Goal: Information Seeking & Learning: Learn about a topic

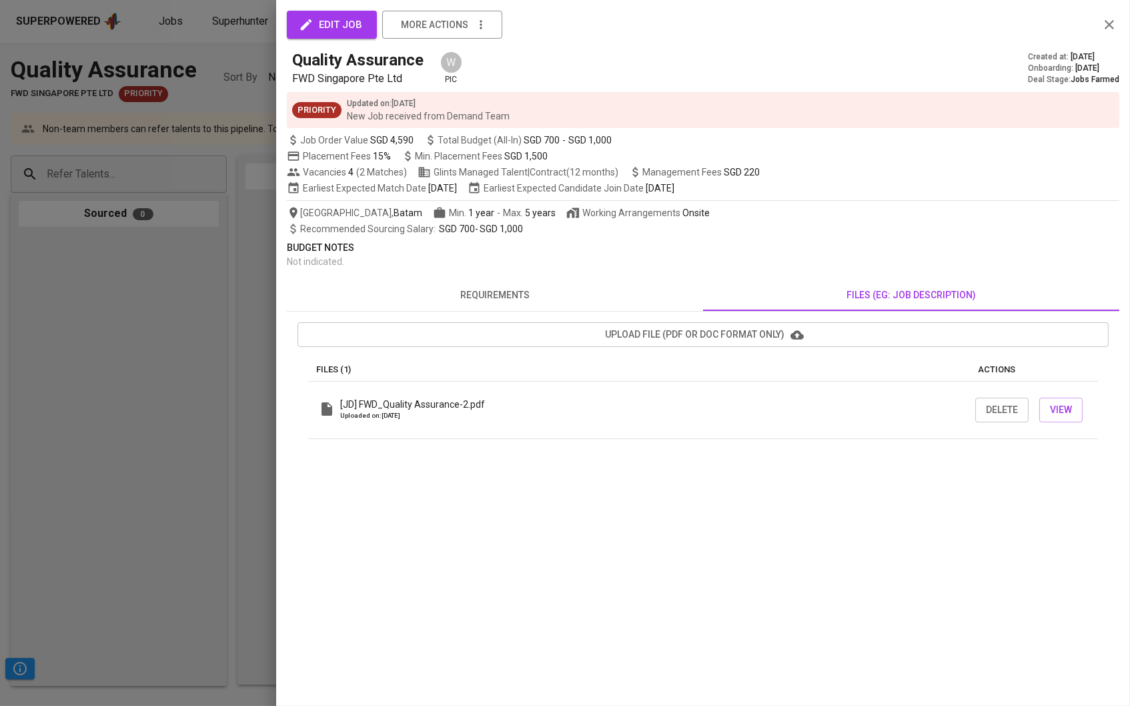
click at [145, 367] on div at bounding box center [565, 353] width 1130 height 706
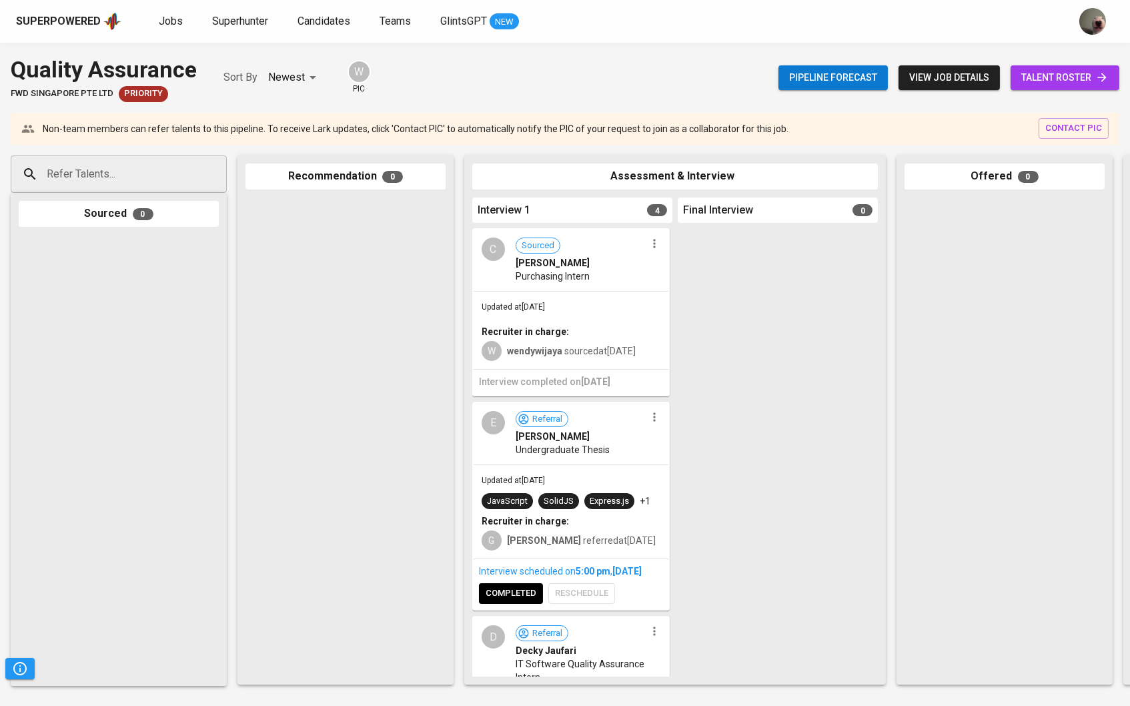
click at [243, 24] on span "Superhunter" at bounding box center [240, 21] width 56 height 13
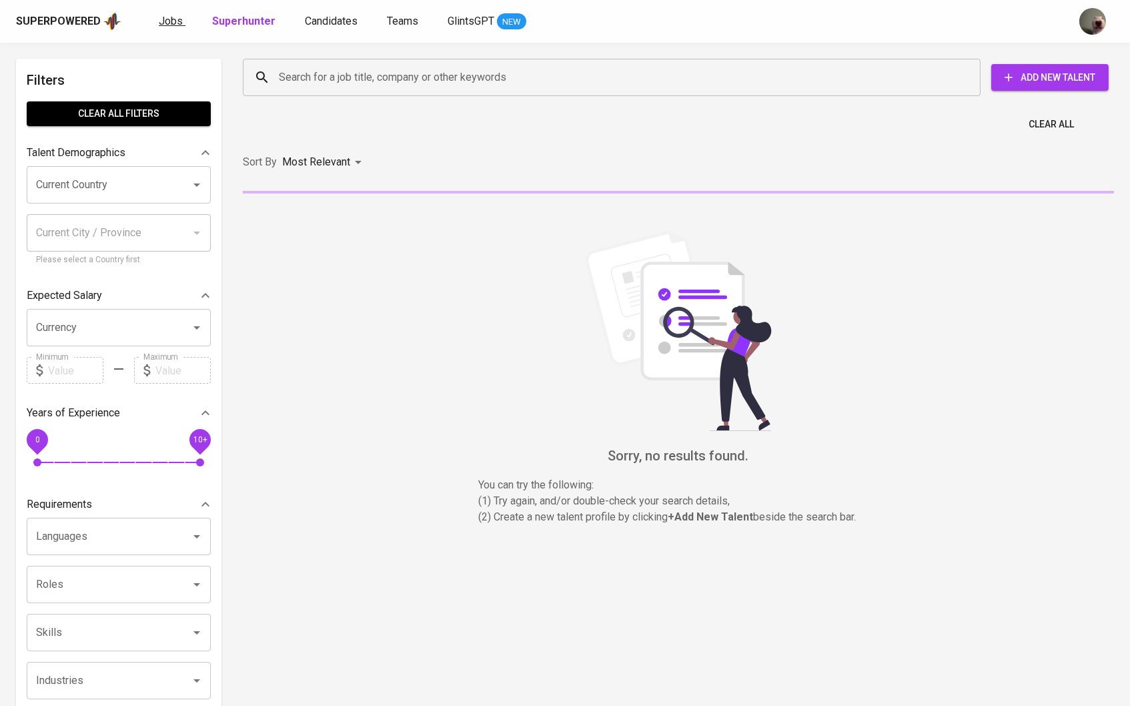
click at [171, 15] on span "Jobs" at bounding box center [171, 21] width 24 height 13
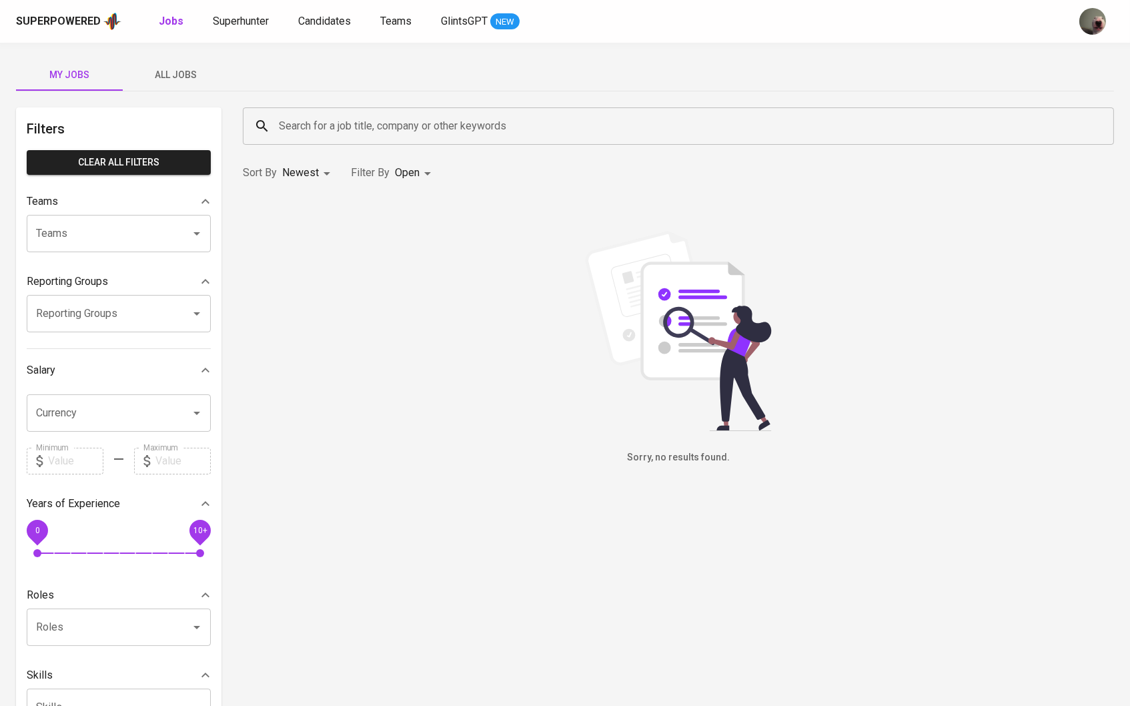
click at [190, 85] on button "All Jobs" at bounding box center [176, 75] width 107 height 32
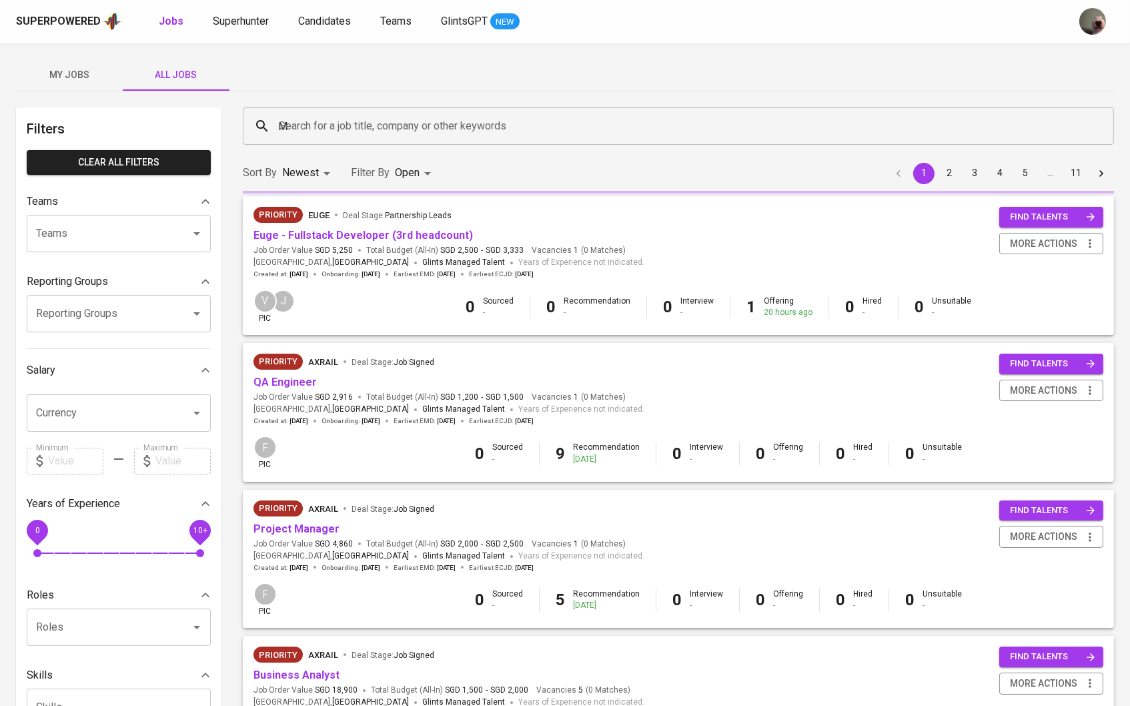
click at [340, 126] on input "M" at bounding box center [681, 125] width 812 height 25
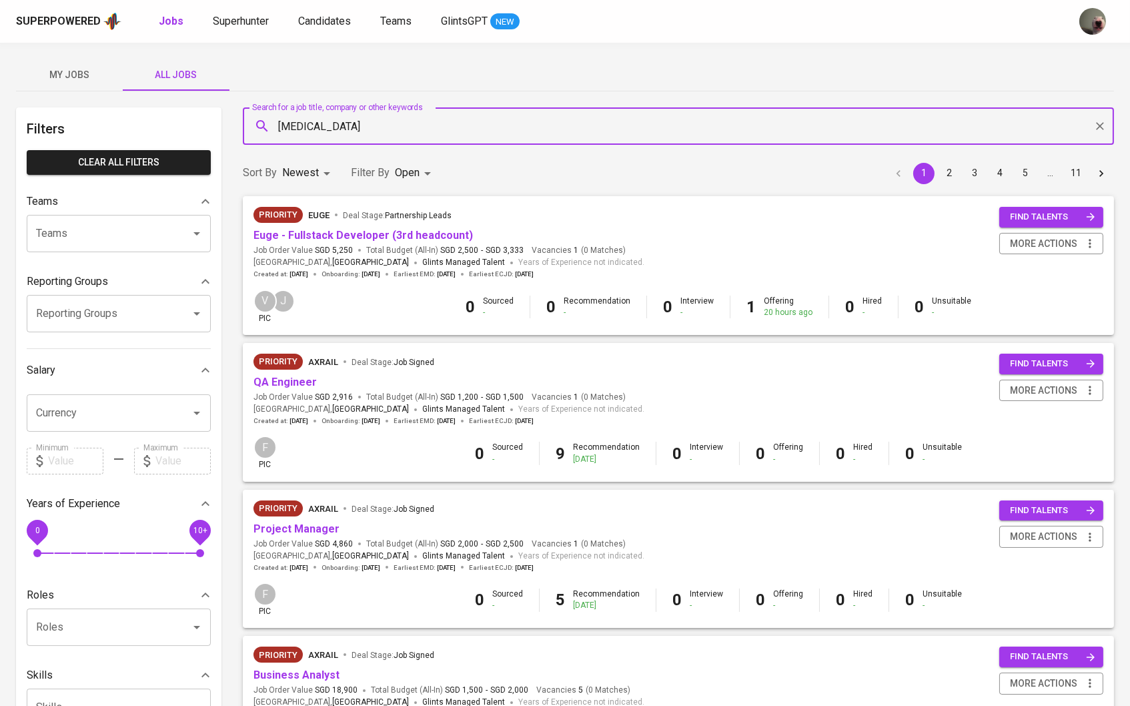
type input "[MEDICAL_DATA]"
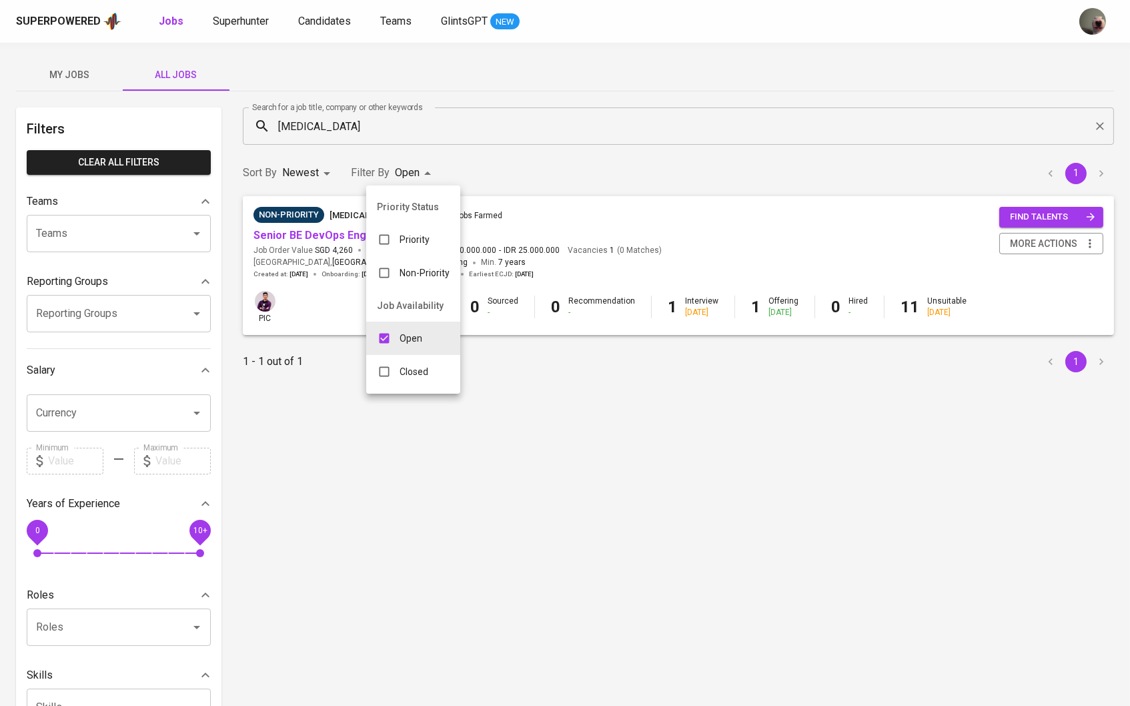
click at [415, 163] on body "Superpowered Jobs Superhunter Candidates Teams GlintsGPT NEW My Jobs All Jobs F…" at bounding box center [565, 455] width 1130 height 910
click at [403, 367] on div "Closed" at bounding box center [402, 371] width 73 height 25
type input "OPEN,CLOSE"
checkbox input "true"
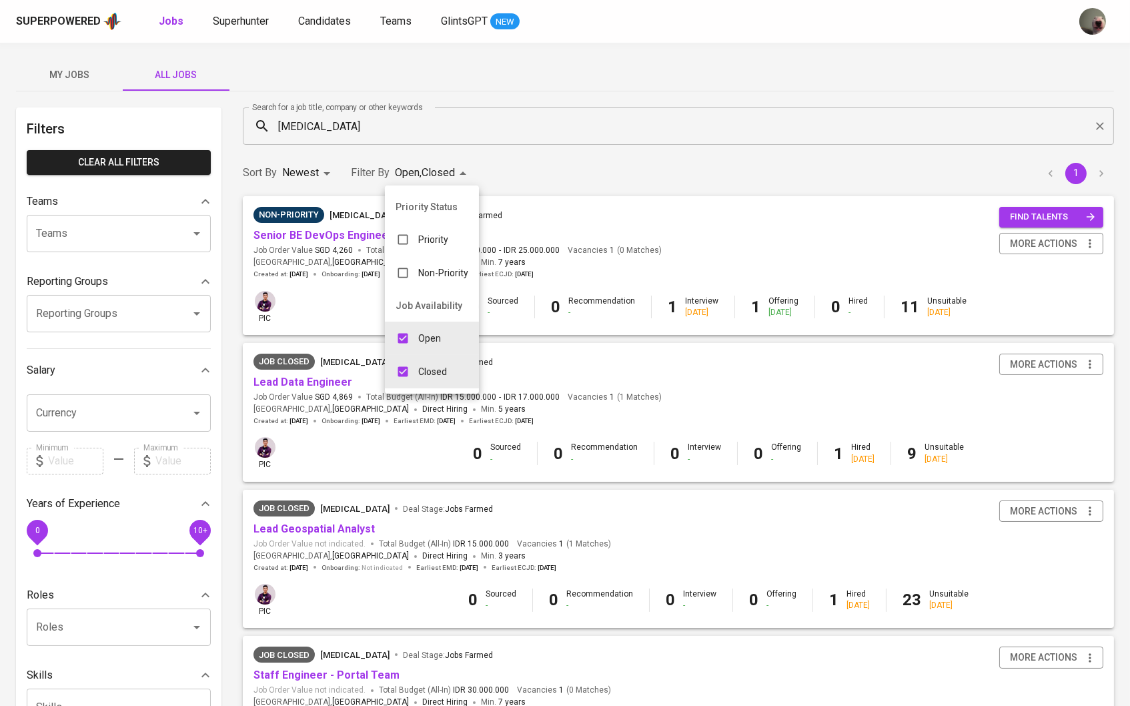
click at [582, 165] on div at bounding box center [565, 353] width 1130 height 706
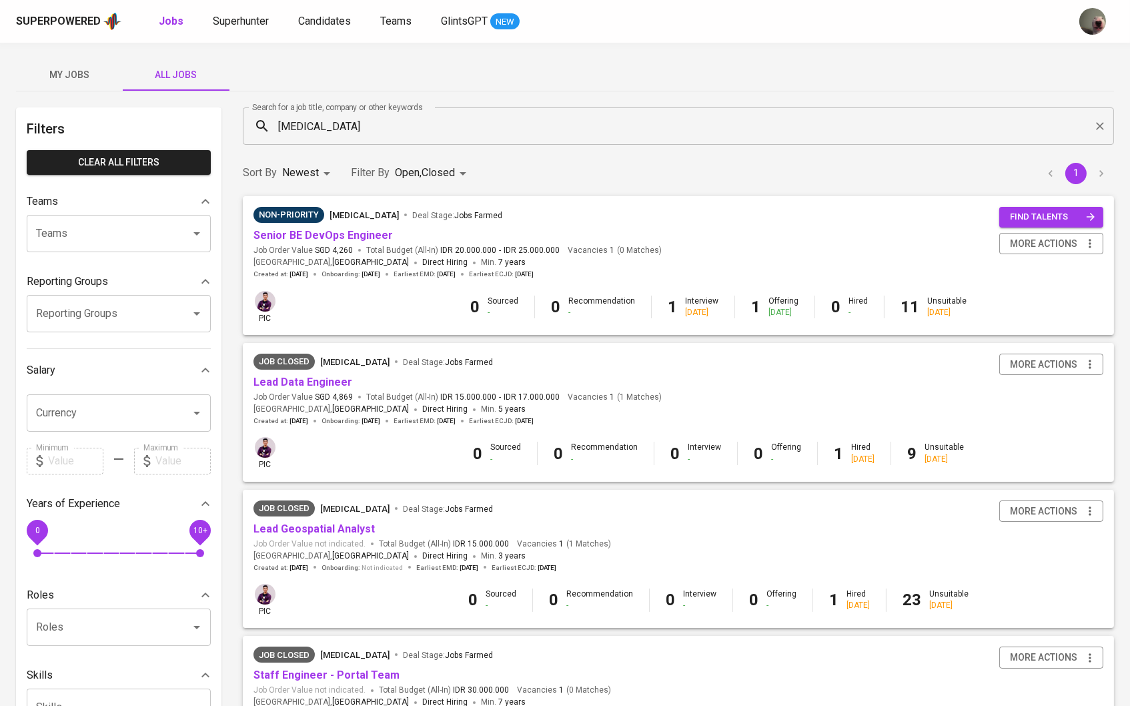
click at [310, 391] on span "Job Order Value SGD 4,869" at bounding box center [302, 396] width 99 height 11
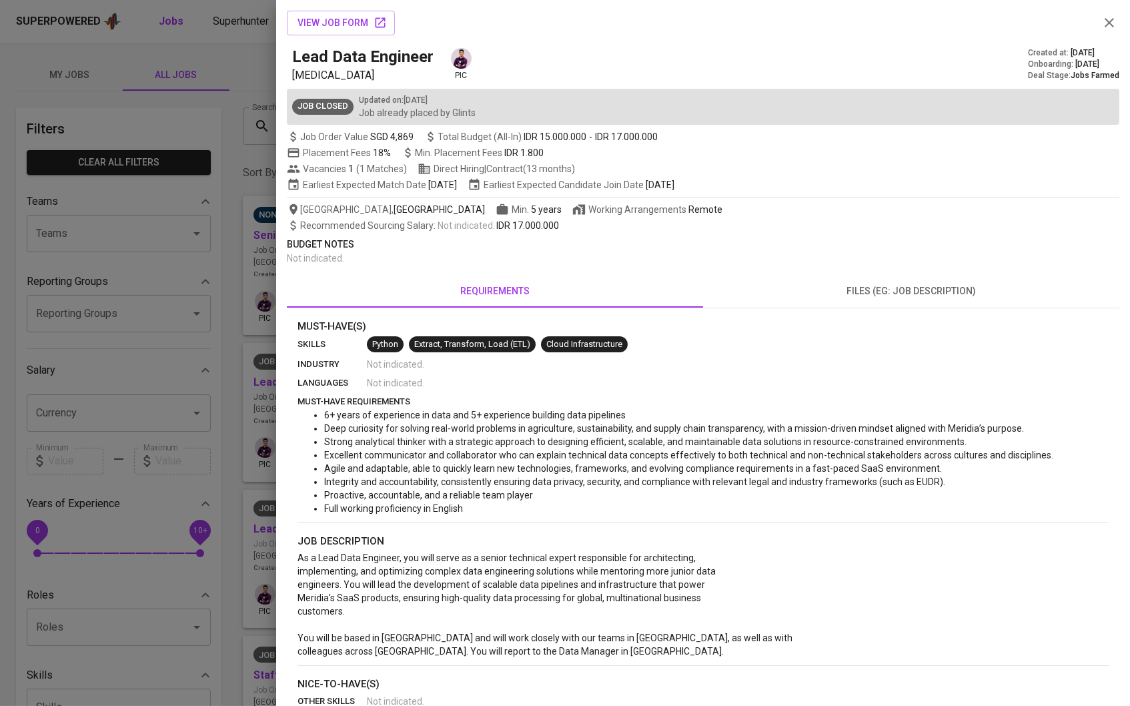
click at [315, 381] on div at bounding box center [565, 353] width 1130 height 706
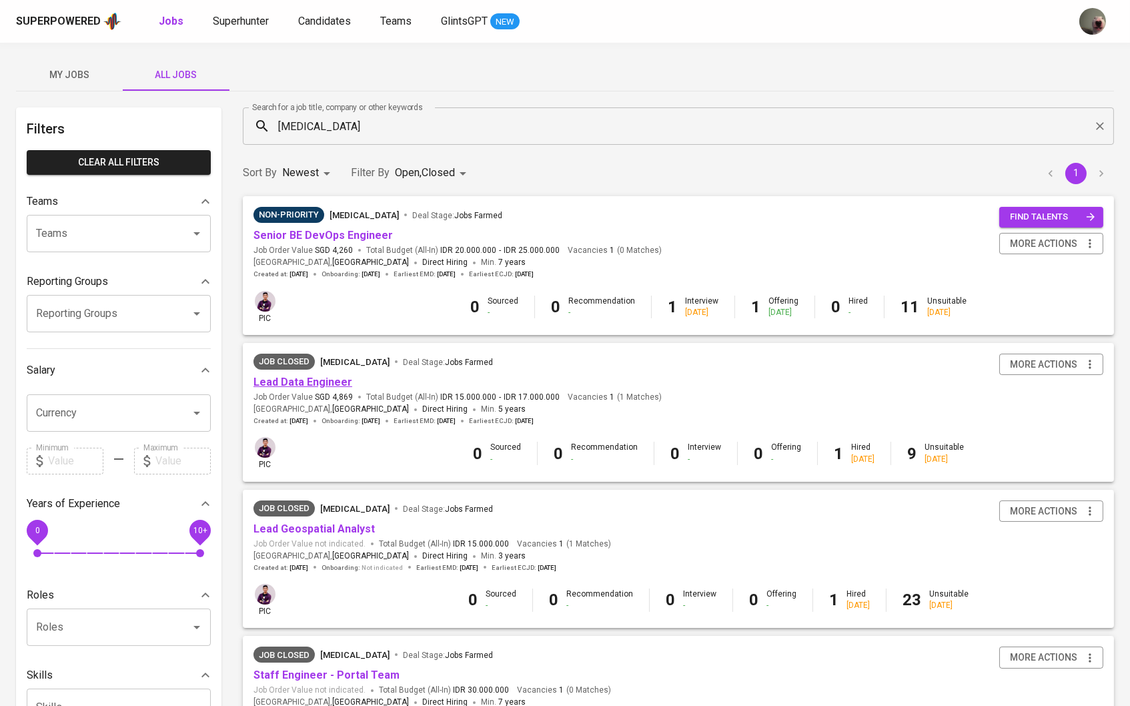
click at [345, 383] on link "Lead Data Engineer" at bounding box center [302, 381] width 99 height 13
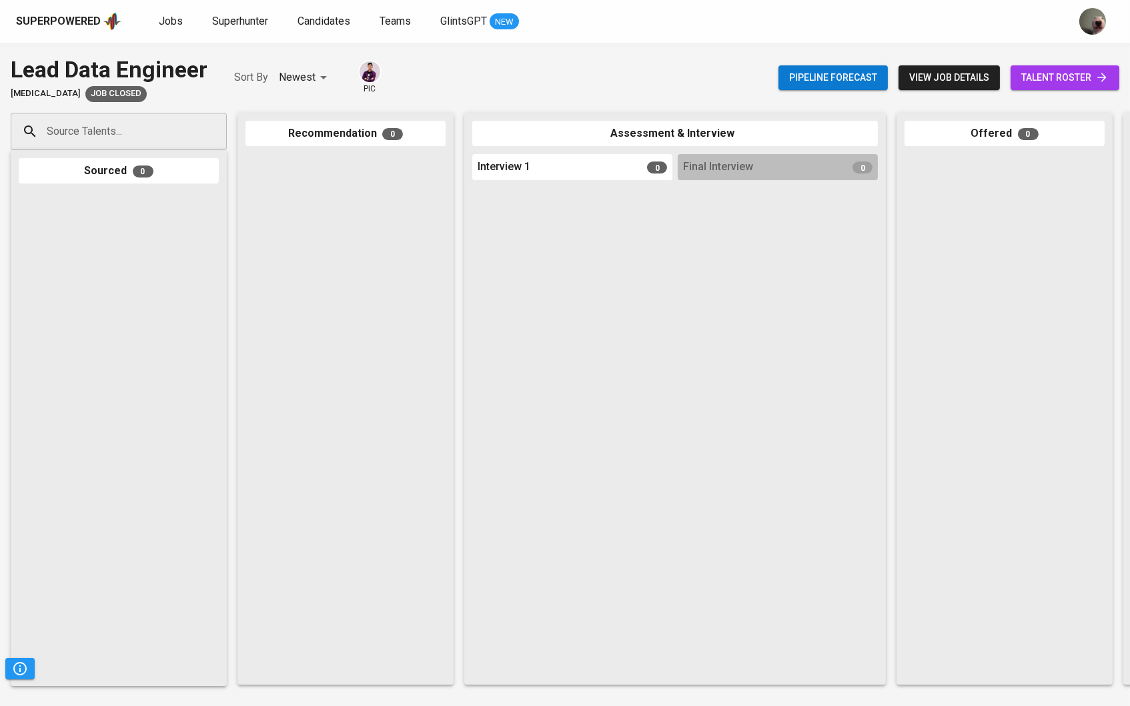
click at [1056, 81] on span "talent roster" at bounding box center [1064, 77] width 87 height 17
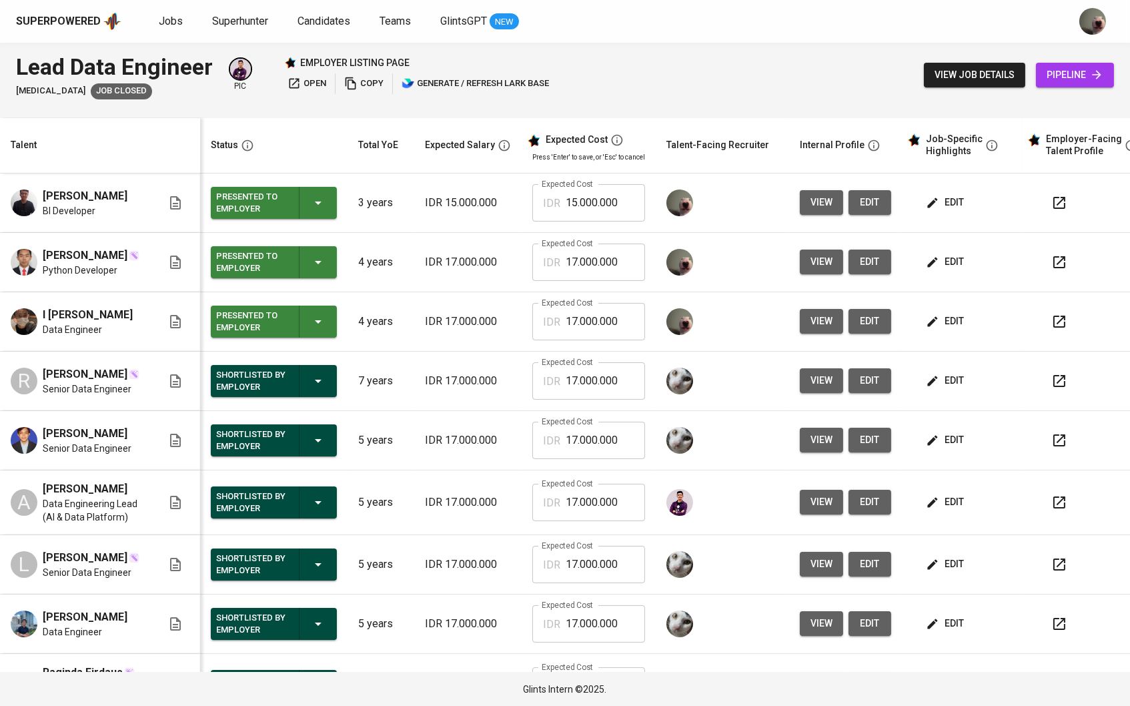
click at [816, 208] on span "view" at bounding box center [821, 202] width 22 height 17
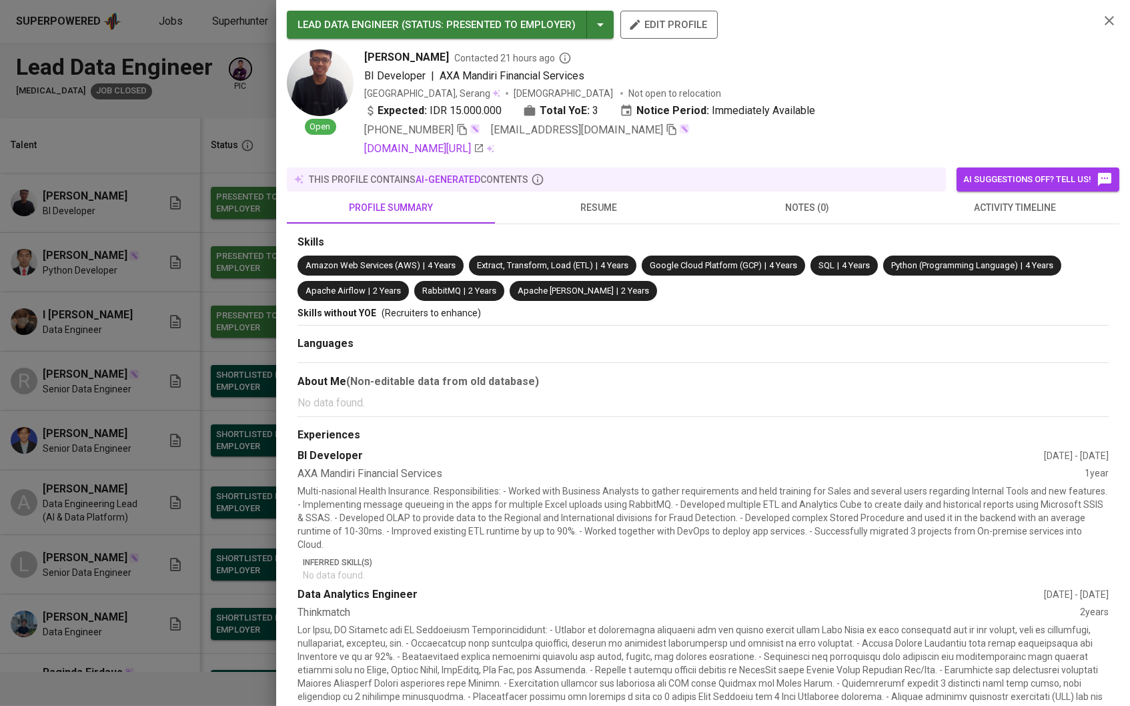
click at [558, 207] on span "resume" at bounding box center [599, 207] width 192 height 17
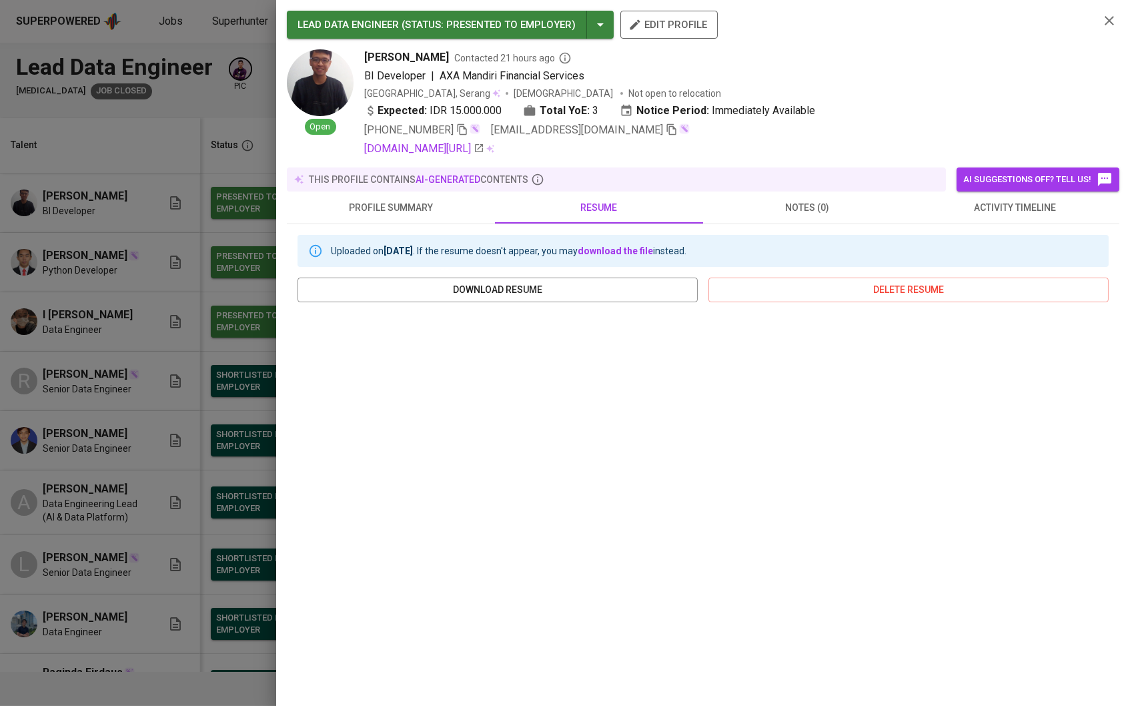
click at [731, 216] on span "notes (0)" at bounding box center [807, 207] width 192 height 17
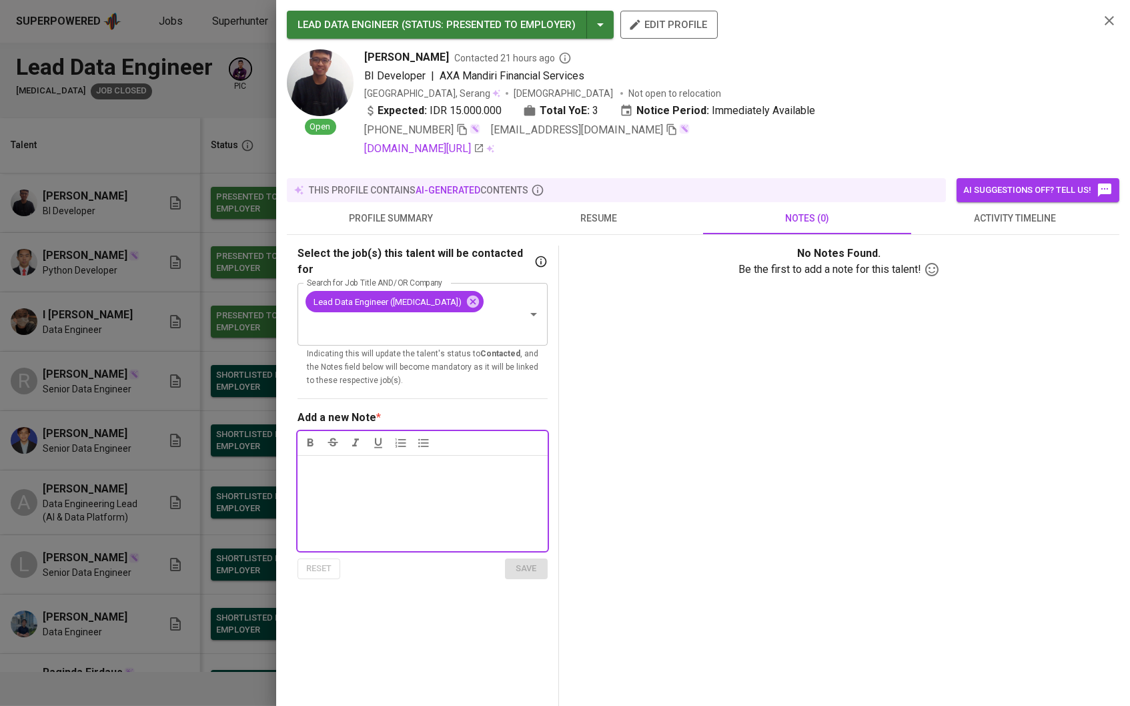
click at [959, 233] on button "activity timeline" at bounding box center [1015, 218] width 208 height 32
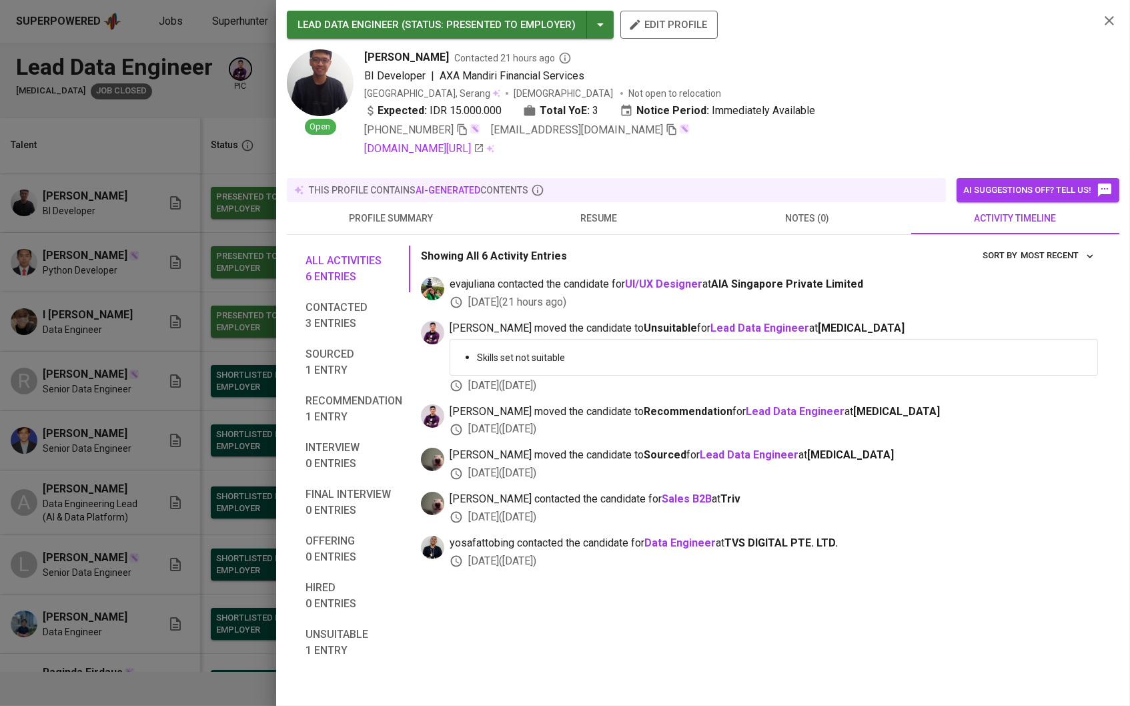
click at [407, 202] on button "profile summary" at bounding box center [391, 218] width 208 height 32
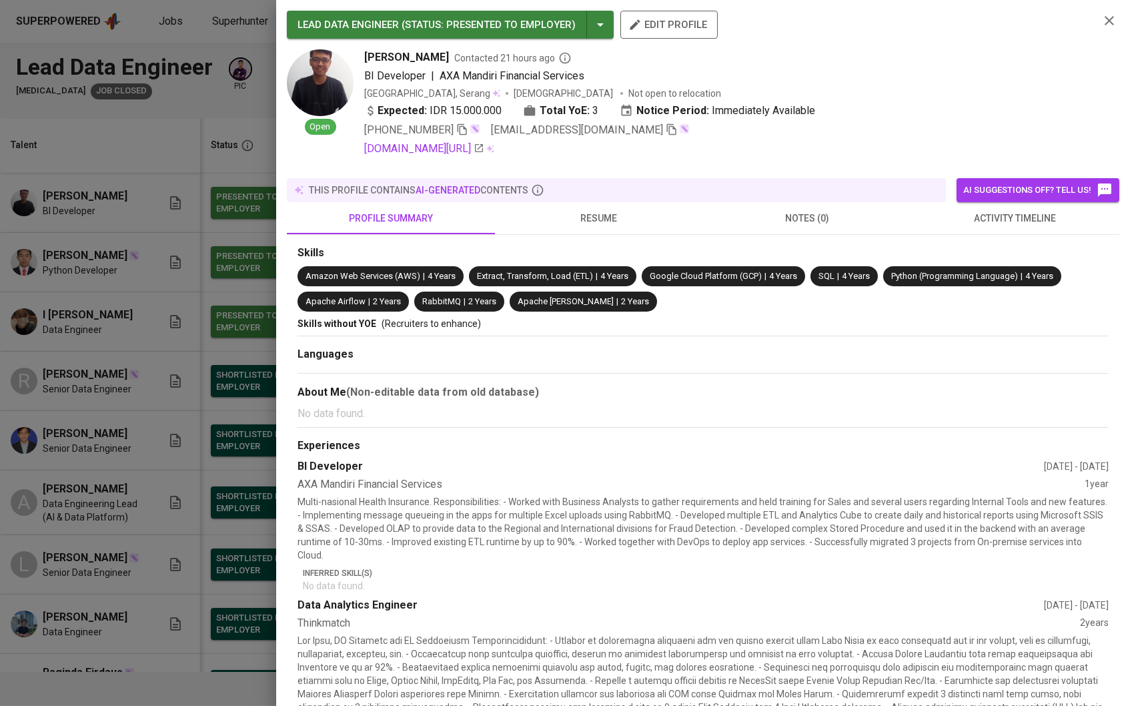
scroll to position [96, 0]
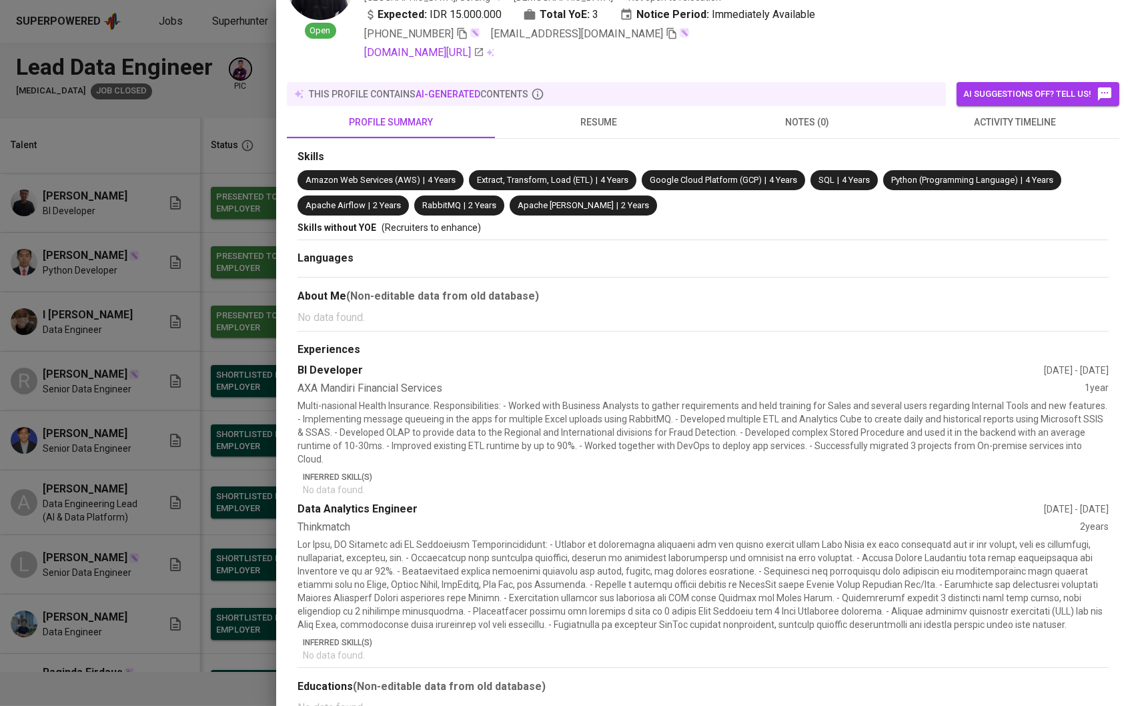
click at [168, 372] on div at bounding box center [565, 353] width 1130 height 706
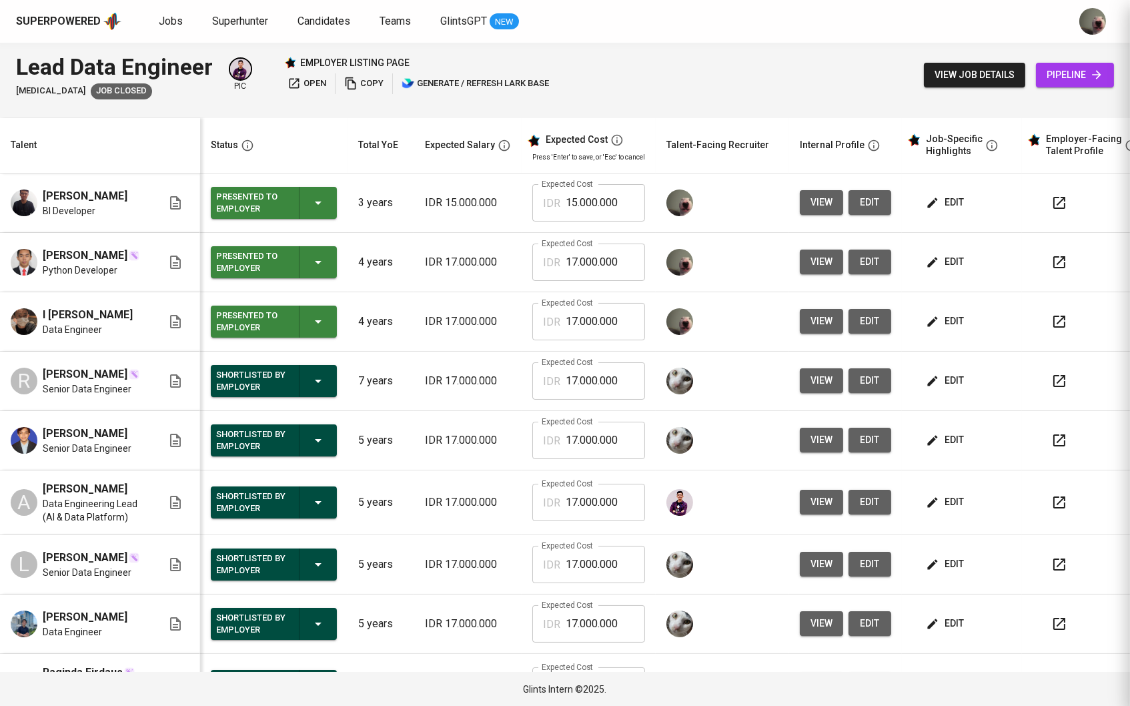
scroll to position [0, 0]
click at [110, 319] on span "I [PERSON_NAME]" at bounding box center [88, 315] width 90 height 16
click at [812, 321] on button "view" at bounding box center [821, 321] width 43 height 25
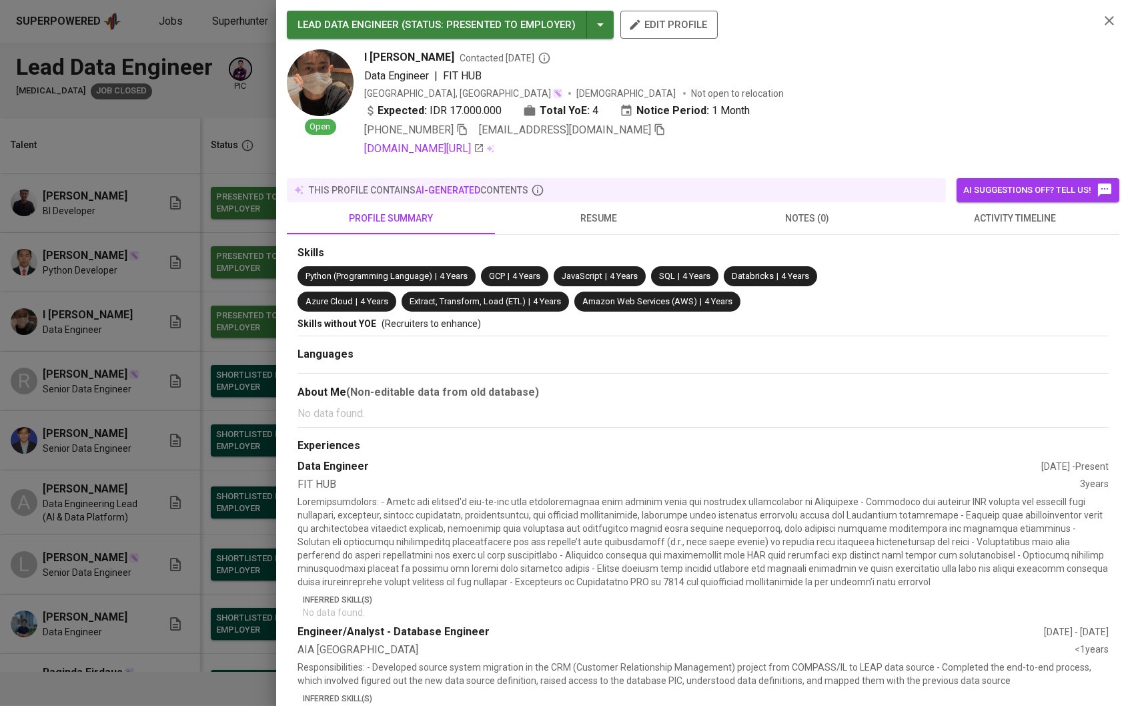
click at [780, 235] on div "Skills Python (Programming Language) | 4 Years GCP | 4 Years JavaScript | 4 Yea…" at bounding box center [703, 717] width 832 height 964
click at [790, 215] on span "notes (0)" at bounding box center [807, 218] width 192 height 17
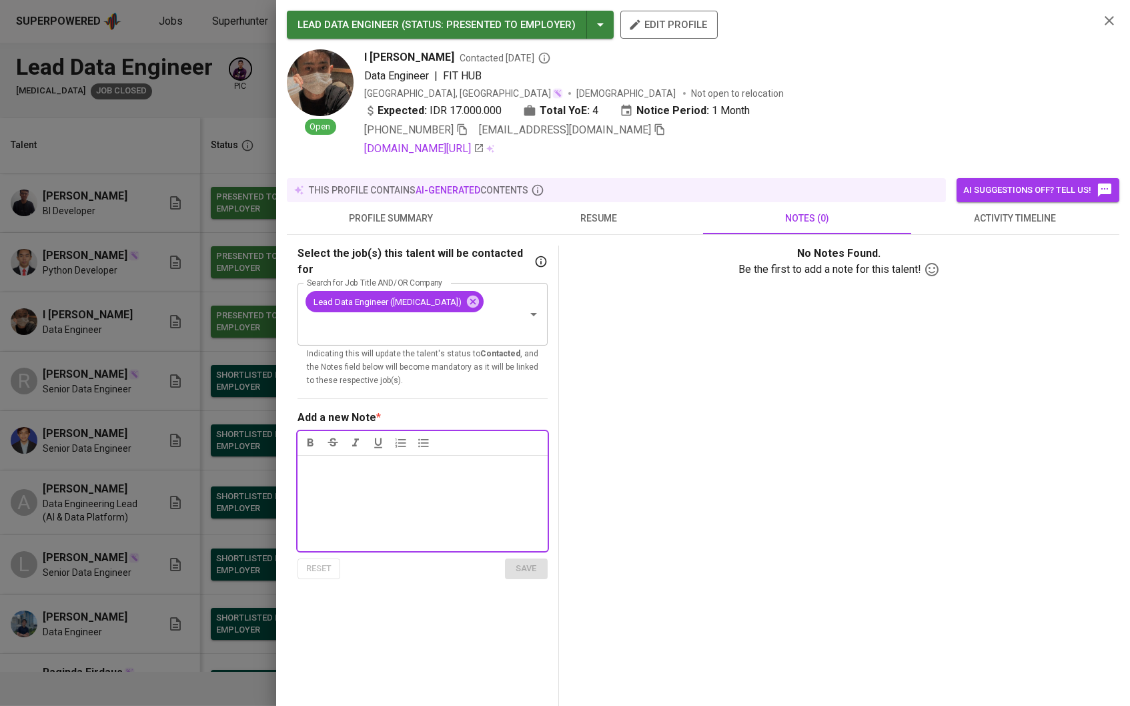
click at [950, 218] on span "activity timeline" at bounding box center [1015, 218] width 192 height 17
